Goal: Information Seeking & Learning: Learn about a topic

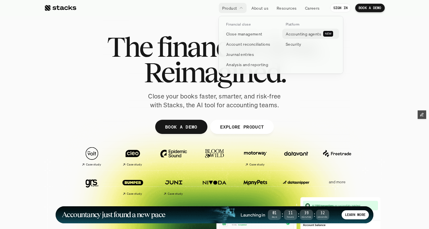
click at [298, 36] on p "Accounting agents" at bounding box center [303, 34] width 35 height 6
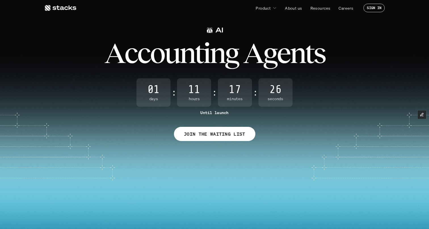
click at [63, 9] on use at bounding box center [61, 8] width 32 height 6
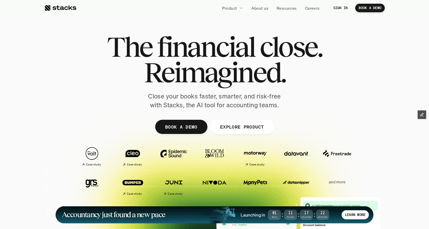
click at [358, 216] on p "LEARN MORE" at bounding box center [355, 215] width 20 height 4
